Goal: Task Accomplishment & Management: Use online tool/utility

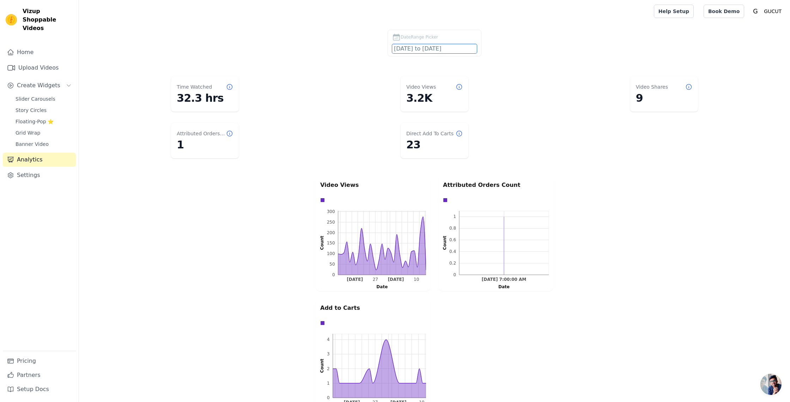
click at [419, 47] on input "[DATE] to [DATE]" at bounding box center [434, 48] width 85 height 9
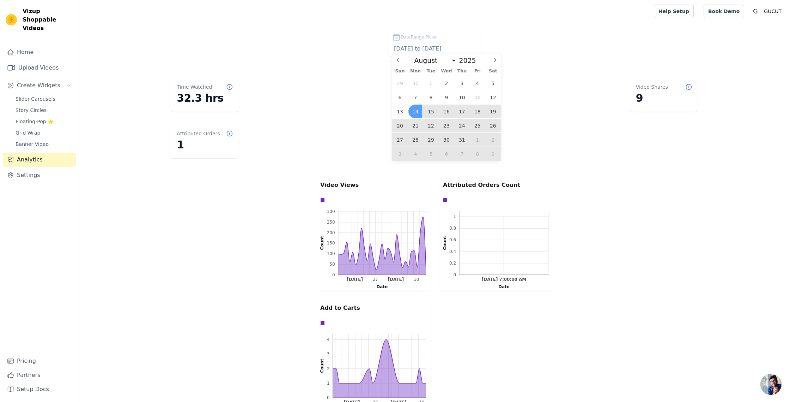
click at [367, 48] on div "DateRange Picker [DATE] to [DATE]" at bounding box center [434, 45] width 683 height 30
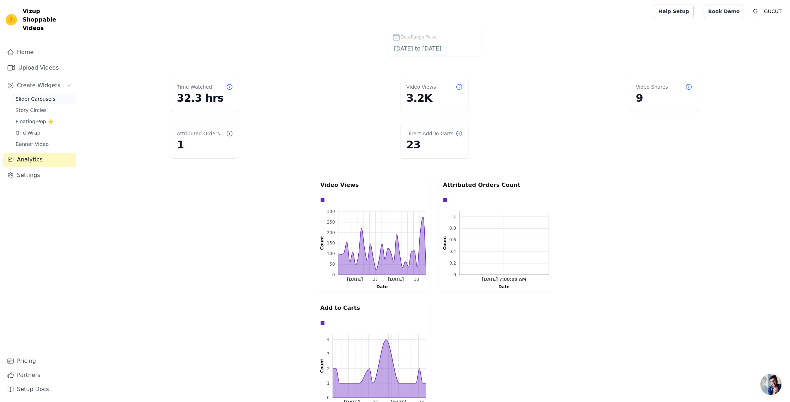
click at [47, 95] on span "Slider Carousels" at bounding box center [36, 98] width 40 height 7
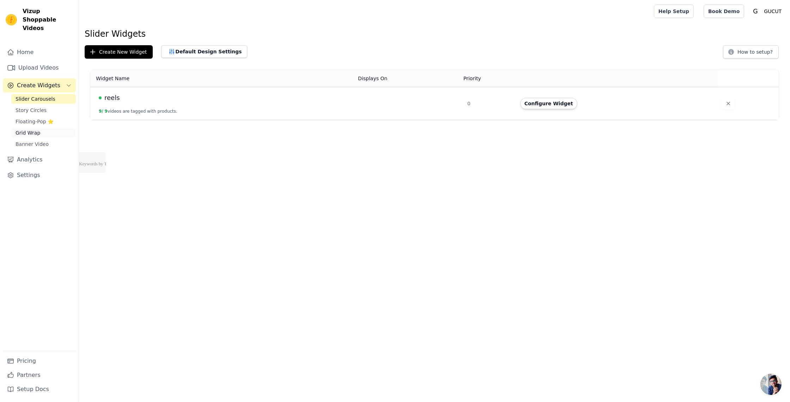
click at [47, 128] on link "Grid Wrap" at bounding box center [43, 133] width 65 height 10
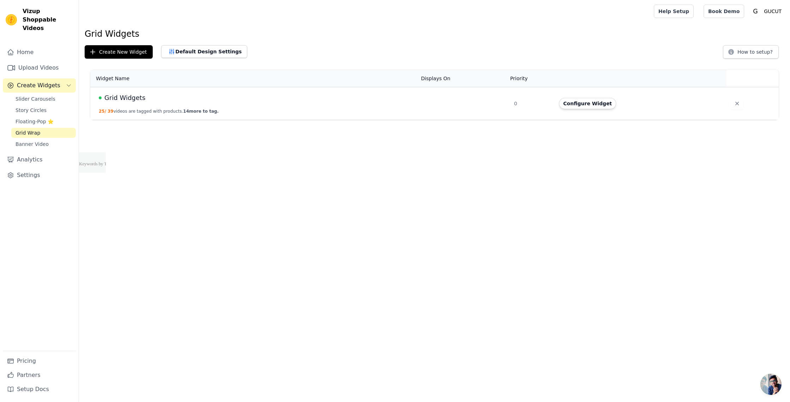
click at [616, 99] on div "Configure Widget" at bounding box center [638, 103] width 159 height 11
click at [604, 100] on button "Configure Widget" at bounding box center [587, 103] width 57 height 11
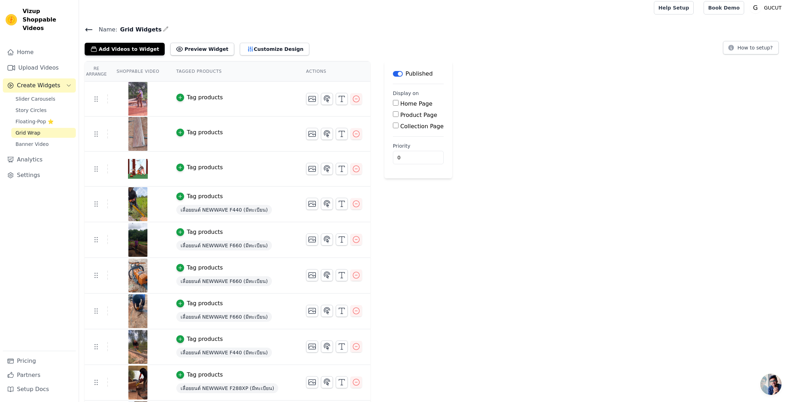
scroll to position [1, 0]
